Goal: Task Accomplishment & Management: Use online tool/utility

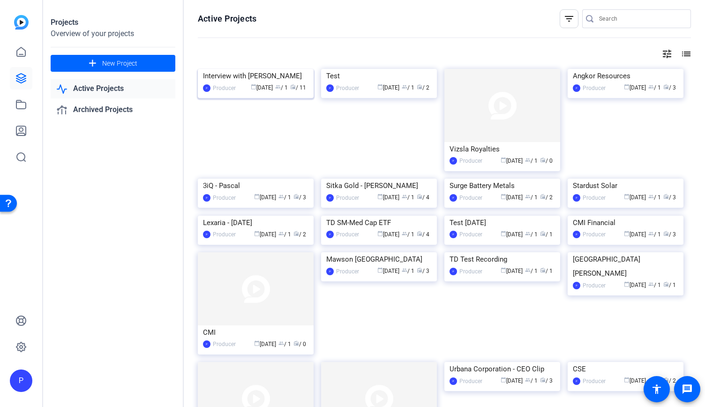
click at [263, 69] on img at bounding box center [256, 69] width 116 height 0
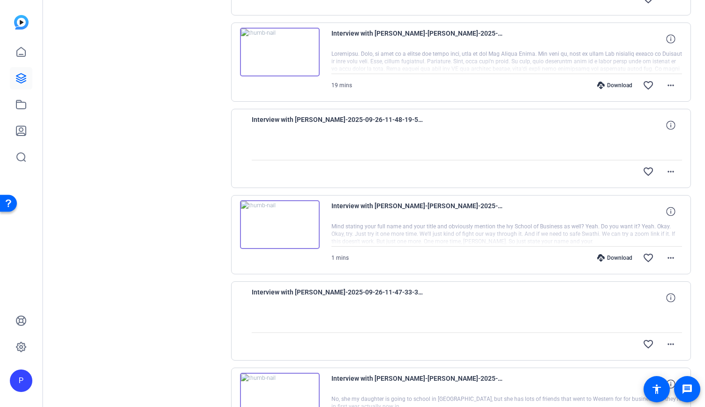
scroll to position [709, 0]
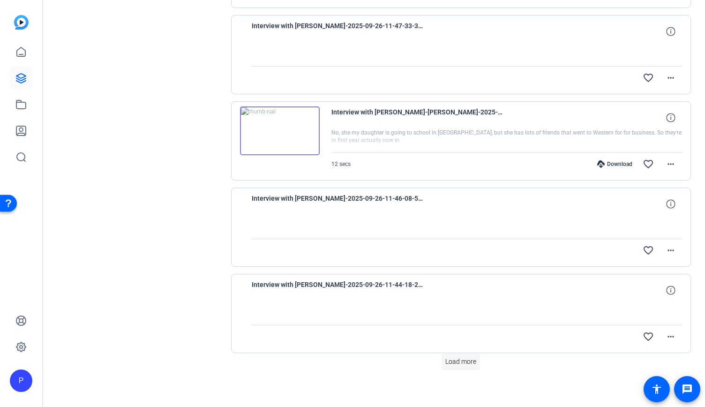
click at [456, 357] on span "Load more" at bounding box center [460, 362] width 31 height 10
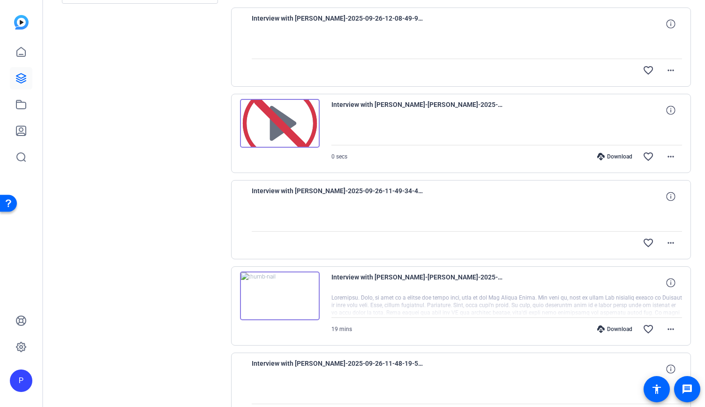
scroll to position [53, 0]
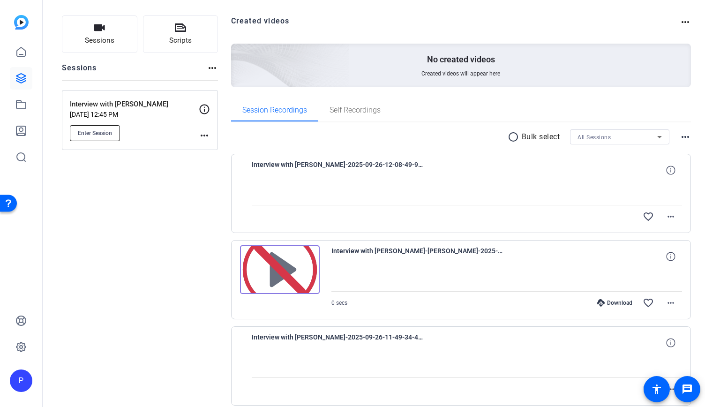
click at [105, 138] on button "Enter Session" at bounding box center [95, 133] width 50 height 16
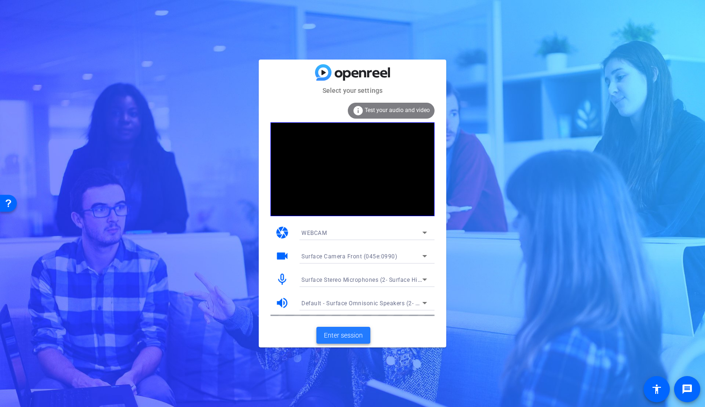
click at [331, 333] on span "Enter session" at bounding box center [343, 336] width 39 height 10
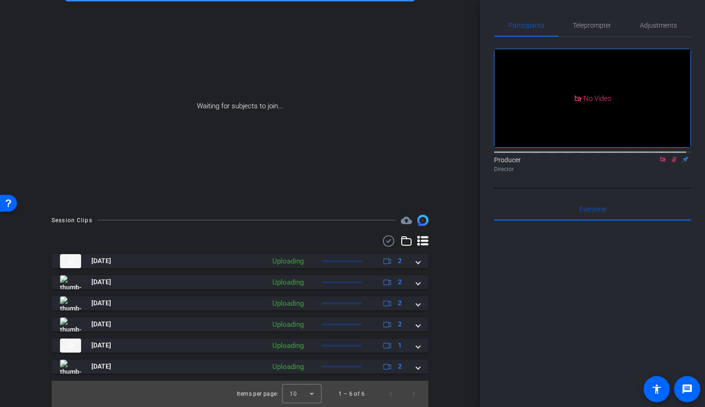
scroll to position [66, 0]
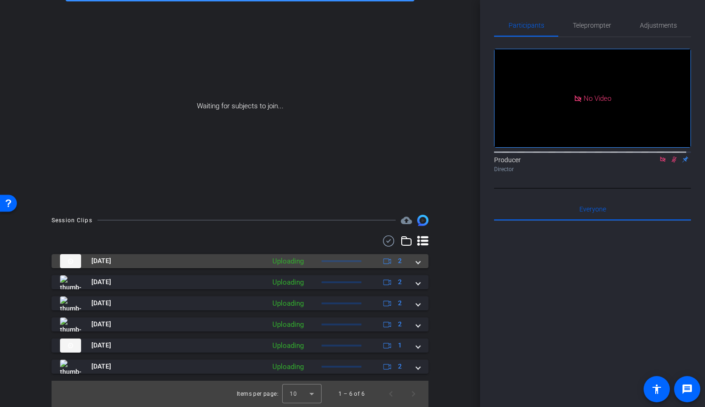
click at [417, 265] on mat-expansion-panel-header "[DATE] Uploading 2" at bounding box center [240, 261] width 377 height 14
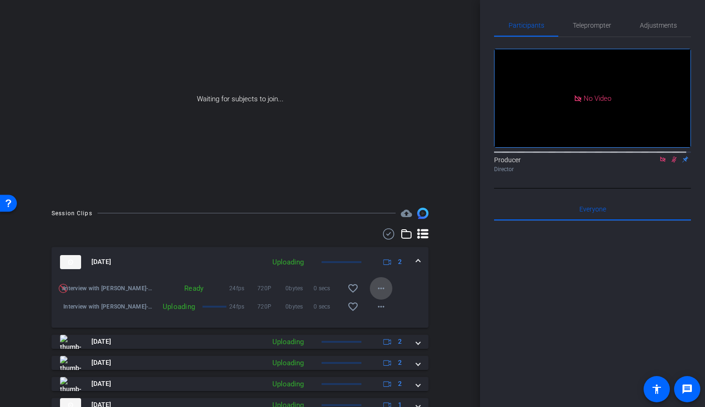
click at [376, 292] on mat-icon "more_horiz" at bounding box center [381, 288] width 11 height 11
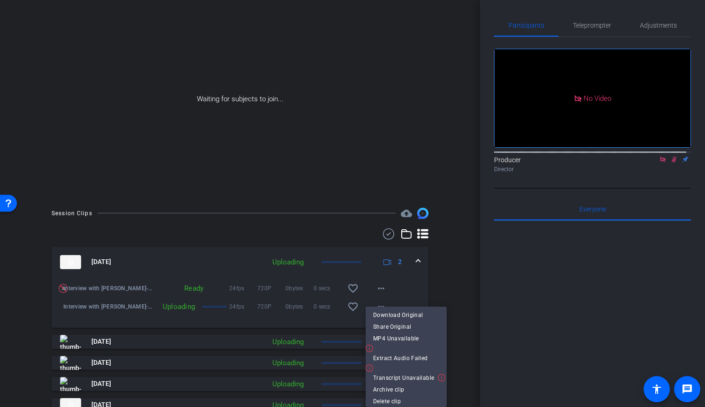
click at [433, 288] on div at bounding box center [352, 203] width 705 height 407
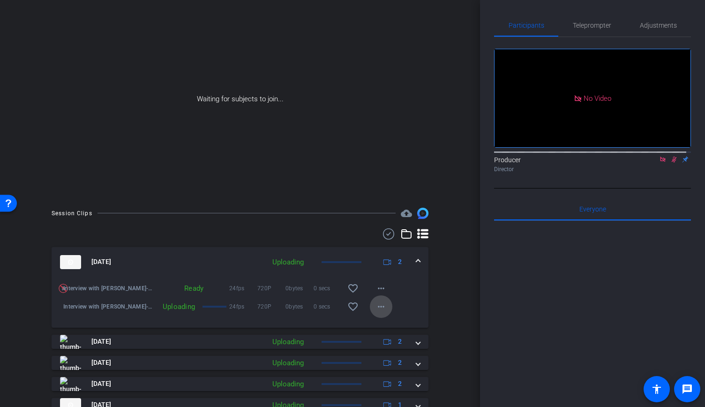
click at [376, 312] on mat-icon "more_horiz" at bounding box center [381, 306] width 11 height 11
click at [434, 315] on div at bounding box center [352, 203] width 705 height 407
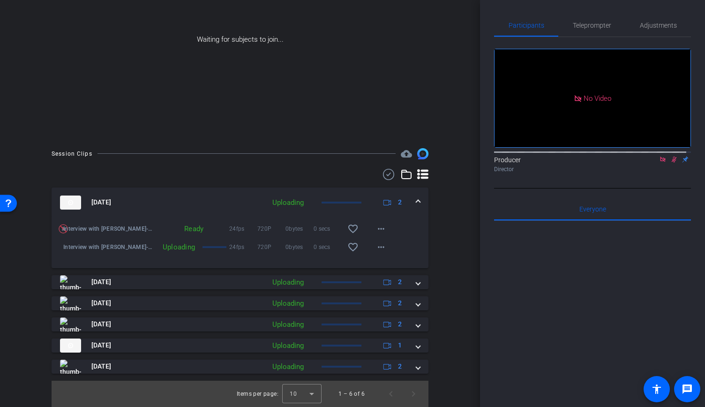
scroll to position [132, 0]
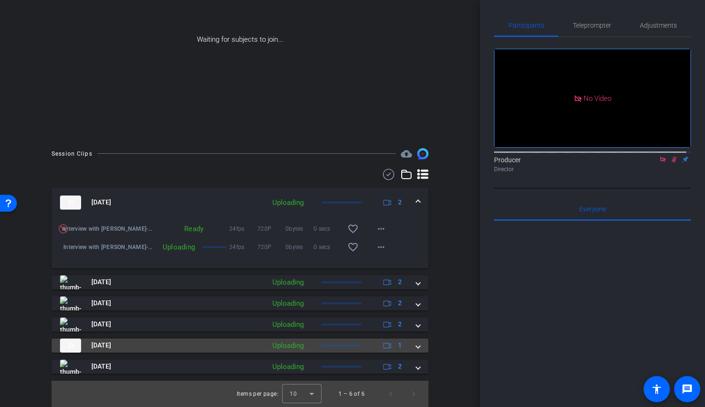
click at [421, 346] on mat-expansion-panel-header "[DATE] Uploading 1" at bounding box center [240, 346] width 377 height 14
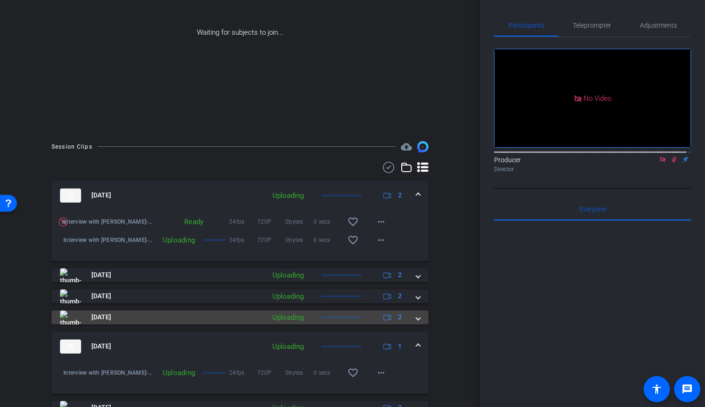
click at [411, 322] on div "[DATE] Uploading 2" at bounding box center [238, 317] width 356 height 14
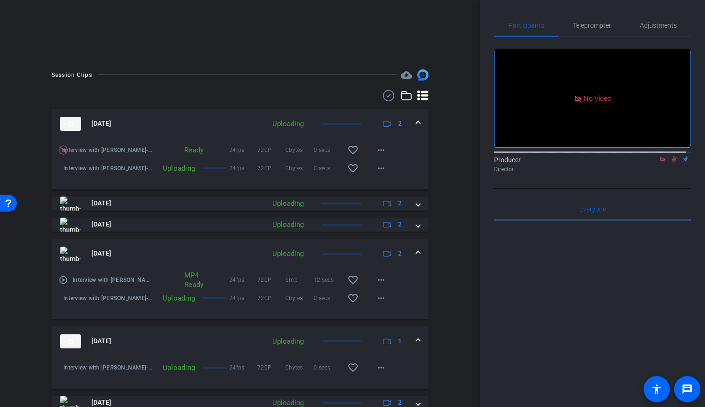
scroll to position [226, 0]
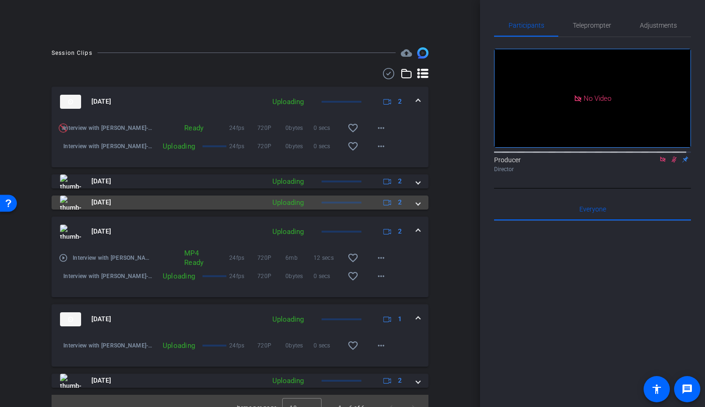
click at [416, 207] on span at bounding box center [418, 202] width 4 height 10
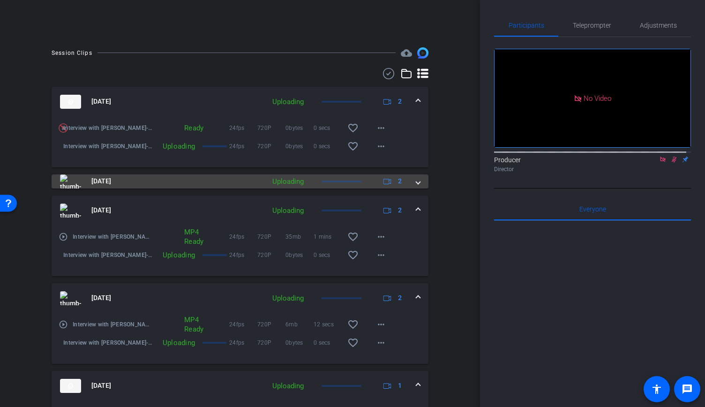
click at [412, 182] on mat-expansion-panel-header "[DATE] Uploading 2" at bounding box center [240, 181] width 377 height 14
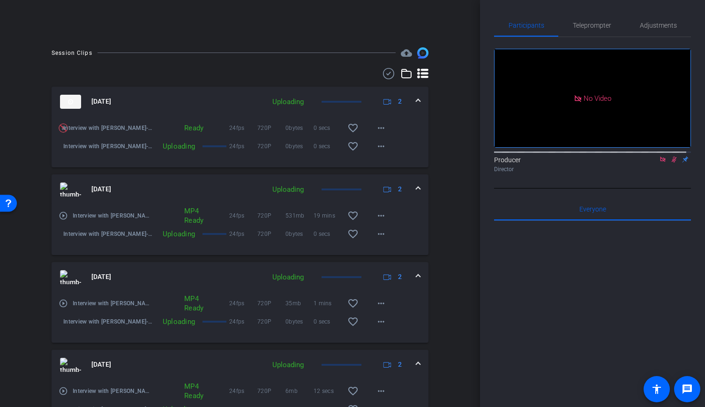
scroll to position [179, 0]
